Goal: Communication & Community: Answer question/provide support

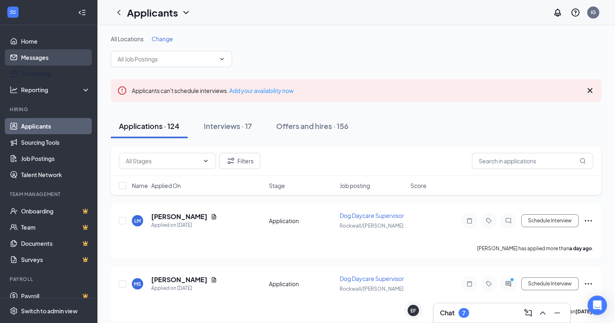
click at [39, 61] on link "Messages" at bounding box center [55, 57] width 69 height 16
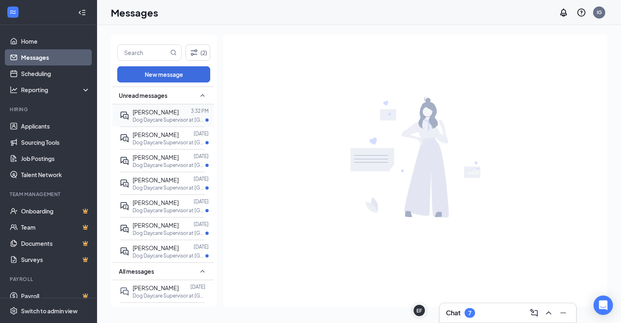
click at [154, 114] on span "[PERSON_NAME]" at bounding box center [156, 111] width 46 height 7
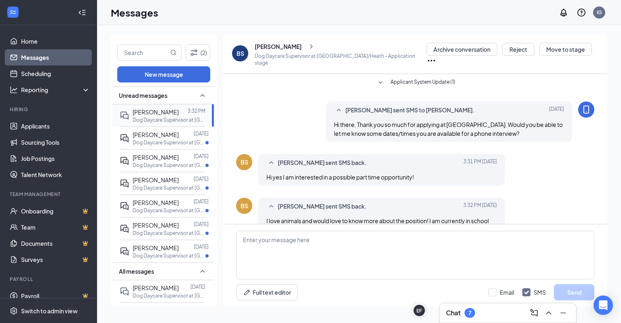
scroll to position [29, 0]
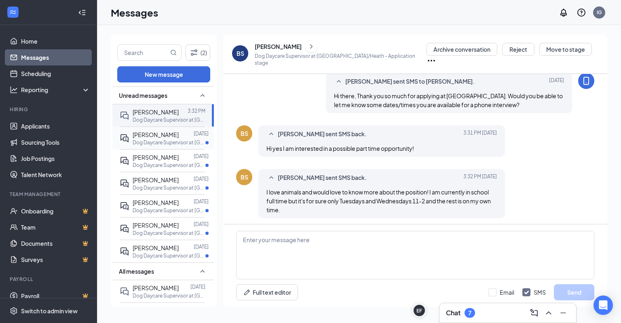
click at [152, 138] on div "[PERSON_NAME]" at bounding box center [156, 134] width 46 height 9
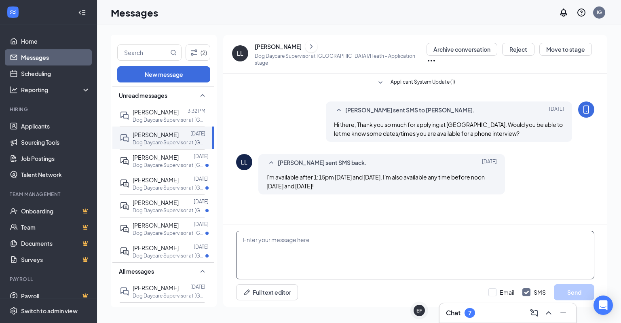
click at [309, 245] on textarea at bounding box center [415, 255] width 358 height 49
click at [271, 45] on div "[PERSON_NAME]" at bounding box center [341, 46] width 172 height 12
click at [270, 49] on div "[PERSON_NAME]" at bounding box center [278, 46] width 47 height 8
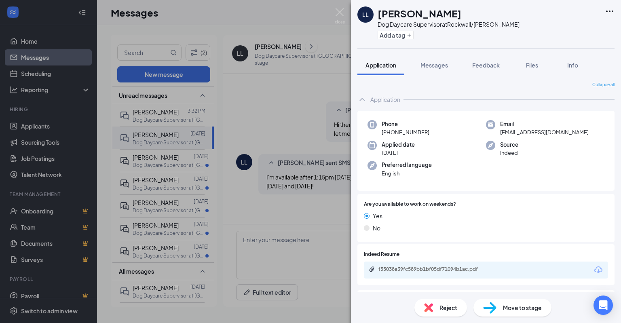
click at [538, 65] on span "Files" at bounding box center [532, 64] width 12 height 7
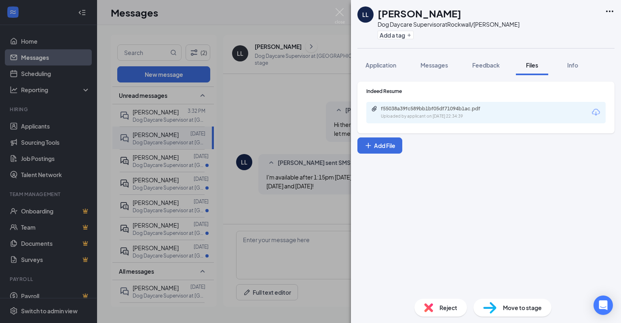
click at [456, 116] on div "Uploaded by applicant on [DATE] 22:34:39" at bounding box center [441, 116] width 121 height 6
click at [433, 68] on span "Messages" at bounding box center [435, 64] width 28 height 7
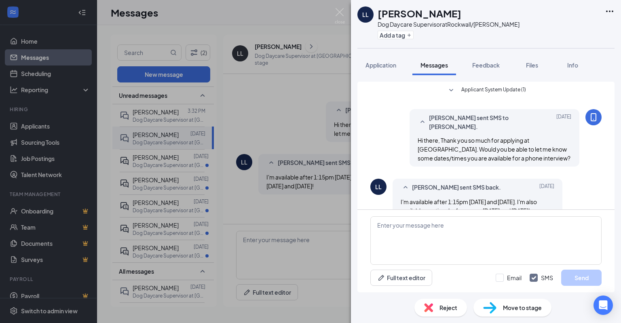
scroll to position [26, 0]
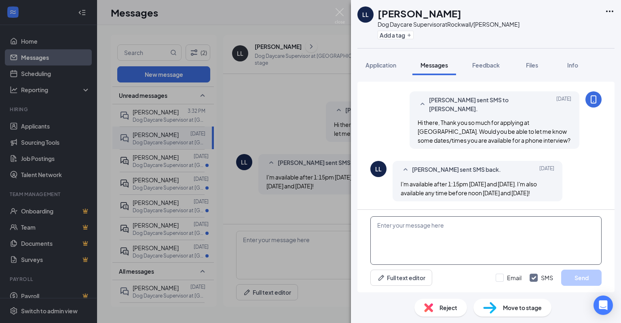
click at [435, 234] on textarea at bounding box center [485, 240] width 231 height 49
type textarea "How does 11:00am [DATE] sound?"
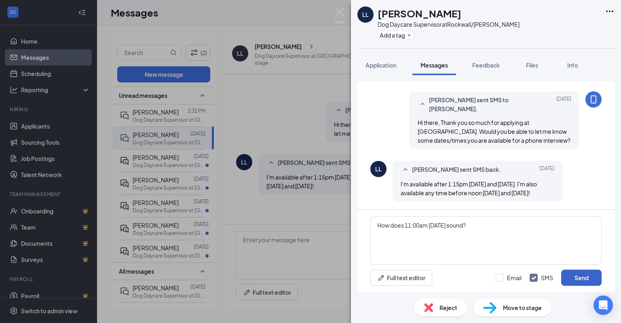
drag, startPoint x: 577, startPoint y: 279, endPoint x: 569, endPoint y: 275, distance: 8.1
click at [577, 279] on button "Send" at bounding box center [581, 278] width 40 height 16
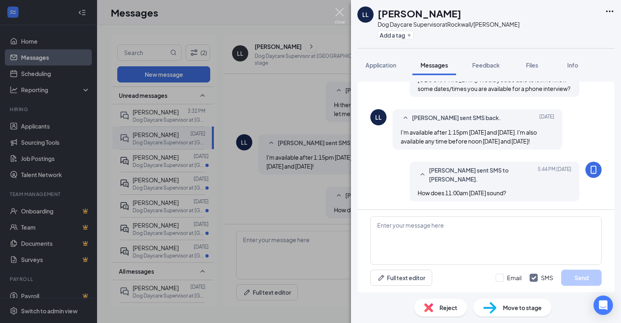
scroll to position [78, 0]
click at [339, 13] on img at bounding box center [340, 16] width 10 height 16
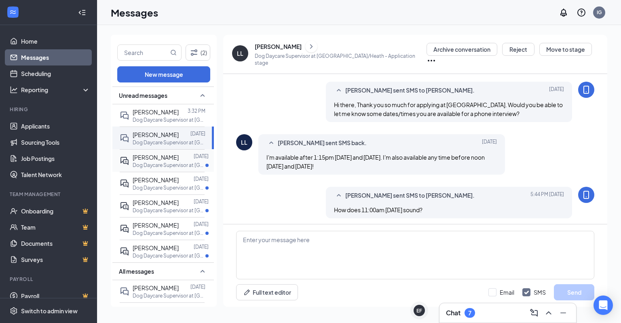
click at [159, 161] on div "[PERSON_NAME]" at bounding box center [156, 157] width 46 height 9
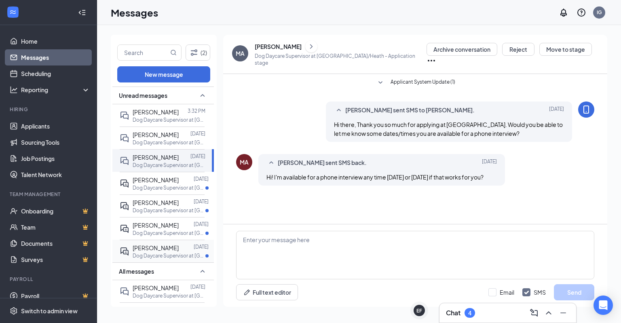
click at [156, 252] on p "Dog Daycare Supervisor at [GEOGRAPHIC_DATA]" at bounding box center [169, 255] width 73 height 7
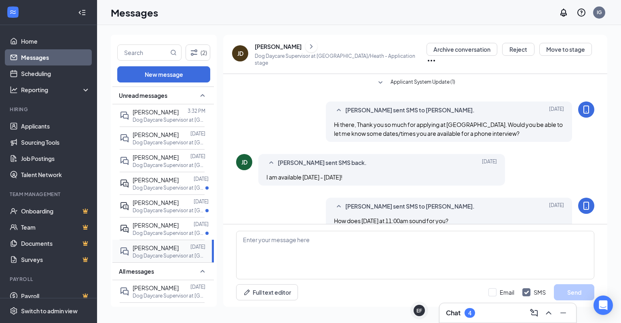
scroll to position [55, 0]
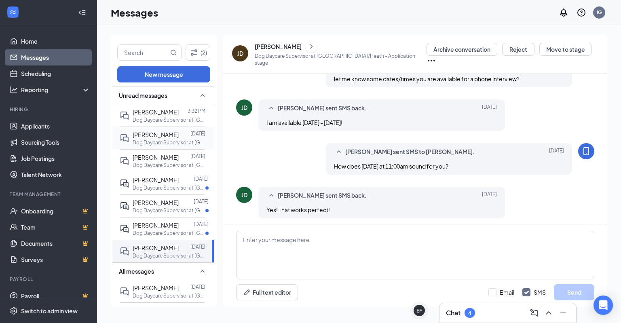
click at [150, 140] on p "Dog Daycare Supervisor at [GEOGRAPHIC_DATA]" at bounding box center [169, 142] width 73 height 7
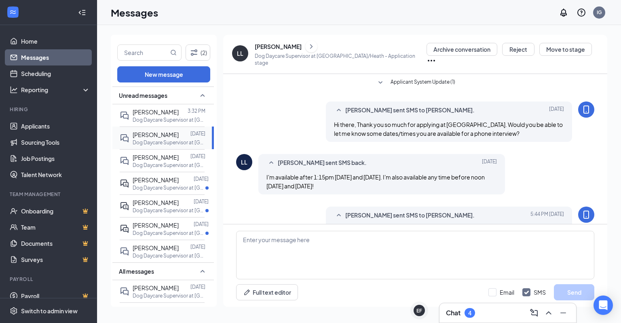
scroll to position [20, 0]
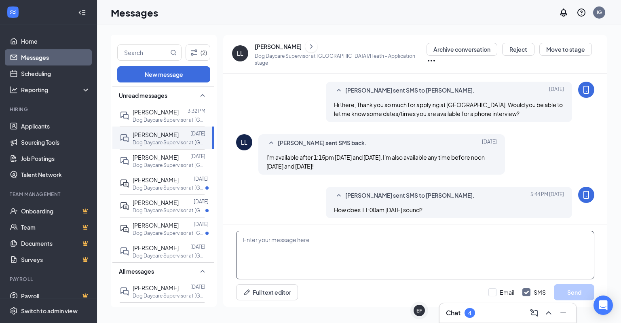
click at [296, 262] on textarea at bounding box center [415, 255] width 358 height 49
type textarea "Actually, can you do 11:30?"
click at [583, 289] on button "Send" at bounding box center [574, 292] width 40 height 16
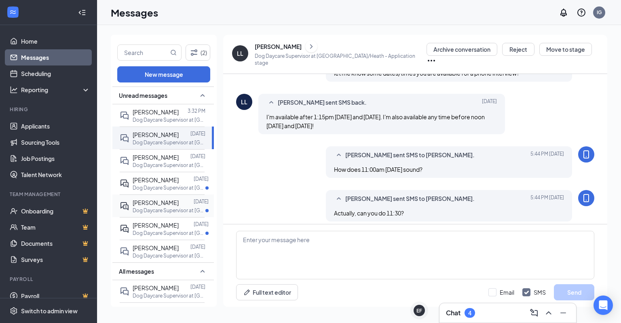
scroll to position [63, 0]
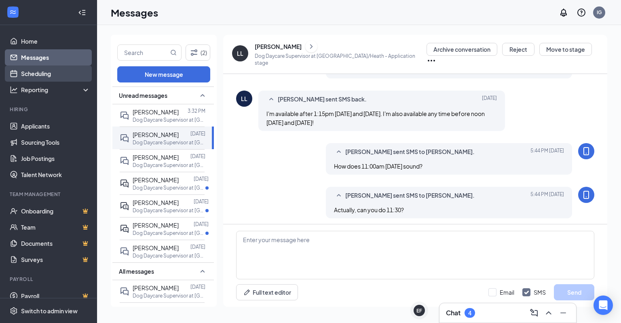
click at [58, 77] on link "Scheduling" at bounding box center [55, 74] width 69 height 16
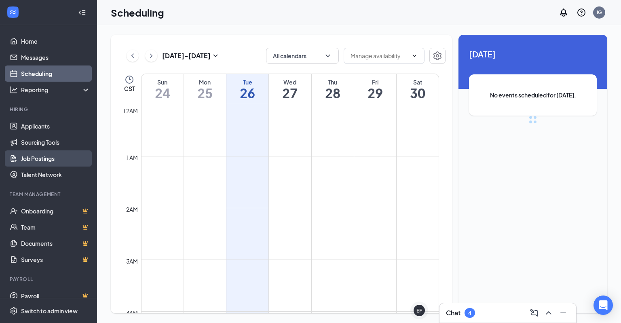
click at [59, 156] on link "Job Postings" at bounding box center [55, 158] width 69 height 16
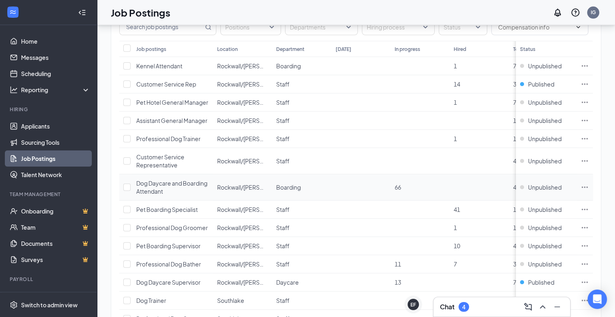
scroll to position [121, 0]
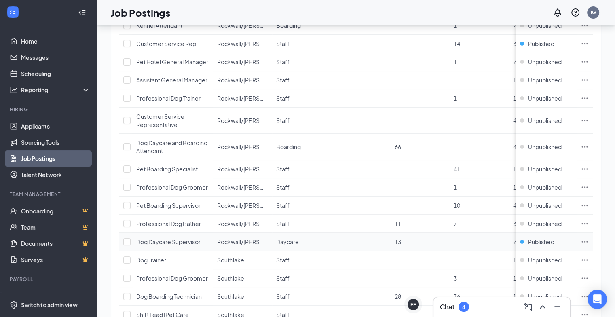
click at [188, 238] on span "Dog Daycare Supervisor" at bounding box center [168, 241] width 64 height 7
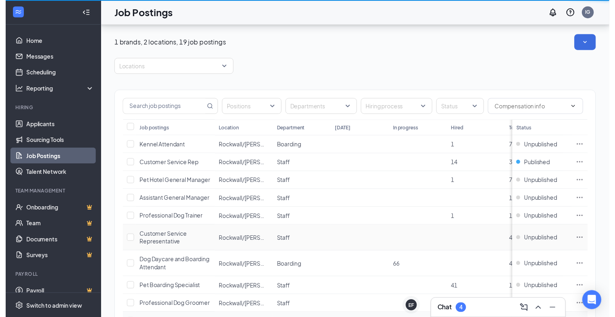
scroll to position [121, 0]
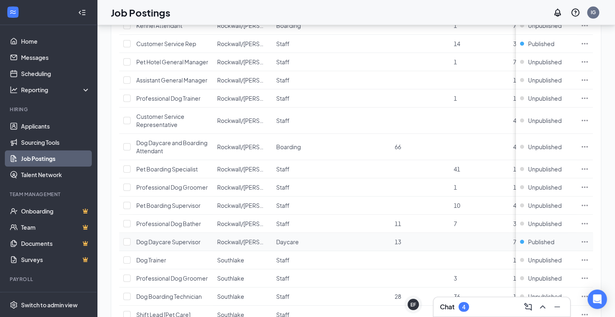
click at [588, 241] on icon "Ellipses" at bounding box center [585, 242] width 8 height 8
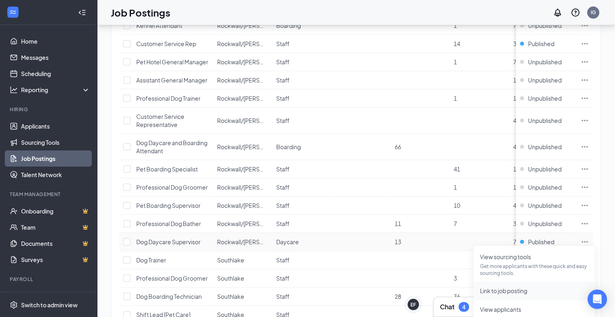
click at [537, 287] on span "Link to job posting" at bounding box center [534, 290] width 108 height 9
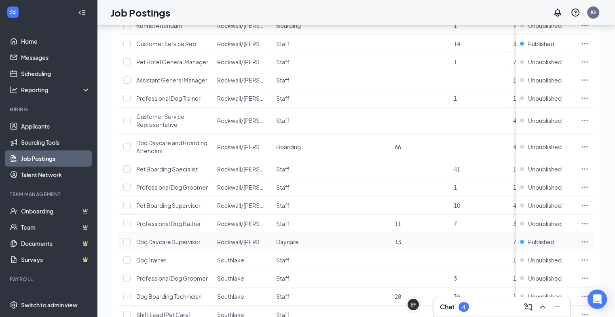
click at [588, 241] on icon "Ellipses" at bounding box center [585, 241] width 6 height 1
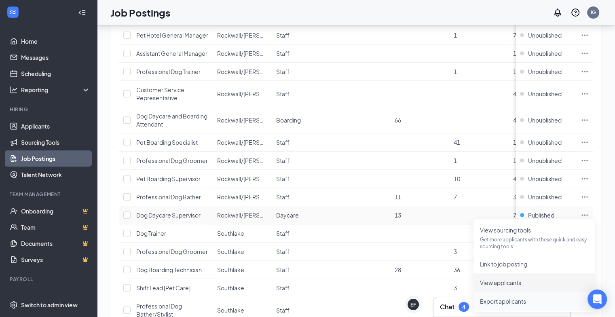
scroll to position [162, 0]
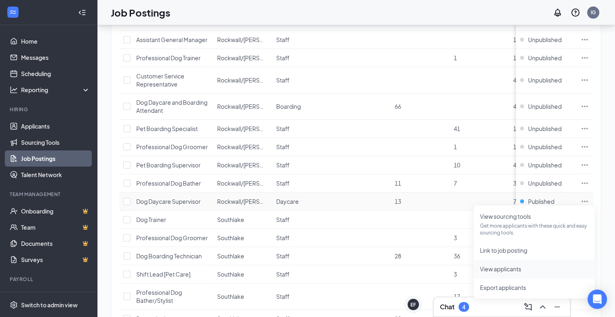
click at [523, 269] on span "View applicants" at bounding box center [534, 269] width 108 height 9
